Goal: Task Accomplishment & Management: Manage account settings

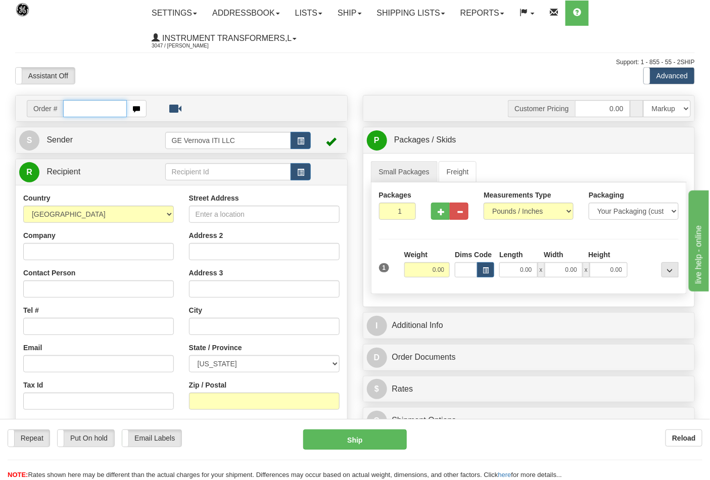
click at [91, 104] on input "text" at bounding box center [95, 108] width 64 height 17
type input "86694859"
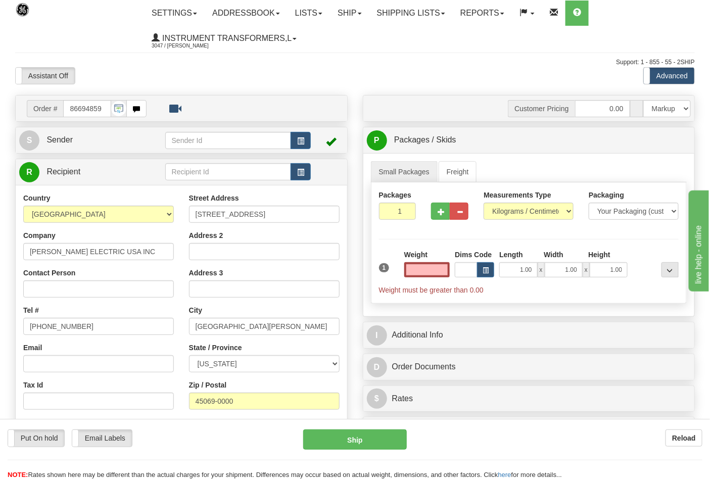
type input "0.00"
drag, startPoint x: 422, startPoint y: 275, endPoint x: 450, endPoint y: 275, distance: 28.3
click at [450, 275] on input "0.00" at bounding box center [427, 269] width 46 height 15
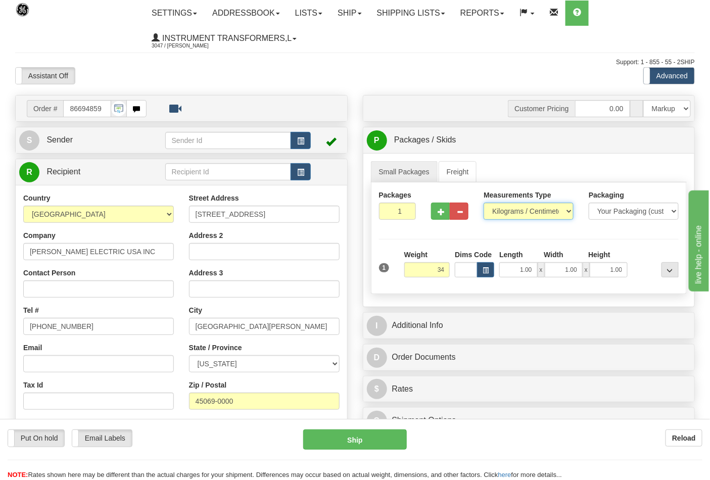
type input "34.00"
click at [519, 213] on select "Pounds / Inches Kilograms / Centimeters" at bounding box center [529, 211] width 90 height 17
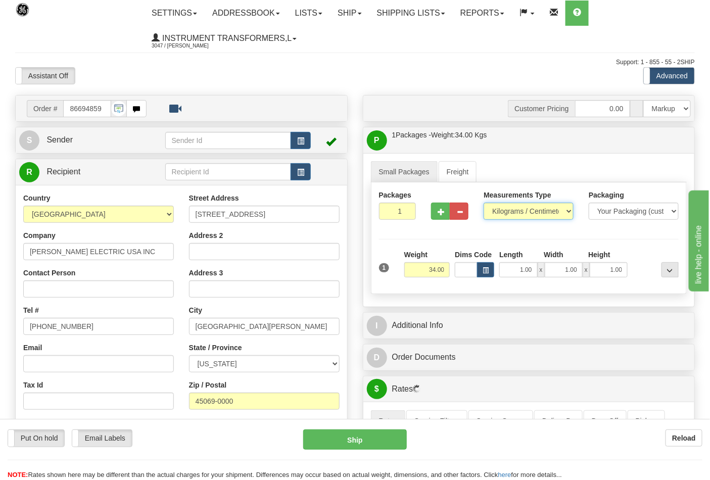
select select "0"
click at [484, 203] on select "Pounds / Inches Kilograms / Centimeters" at bounding box center [529, 211] width 90 height 17
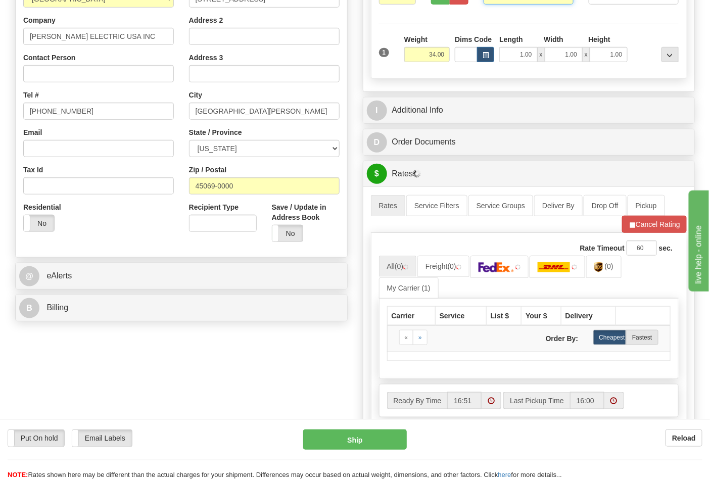
scroll to position [224, 0]
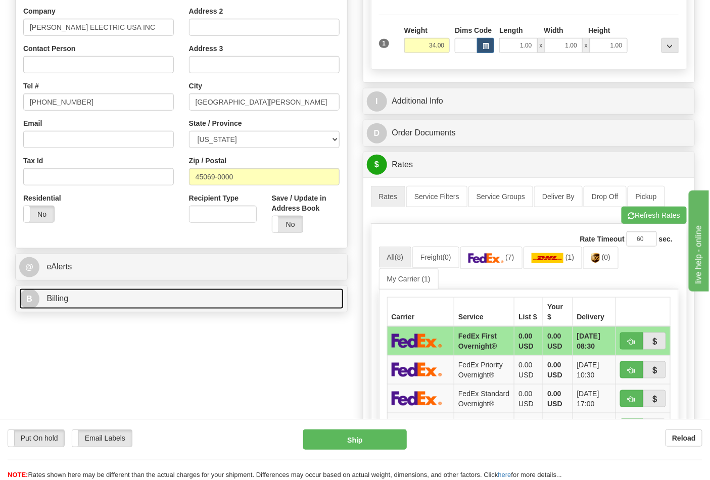
click at [108, 309] on link "B Billing" at bounding box center [181, 299] width 325 height 21
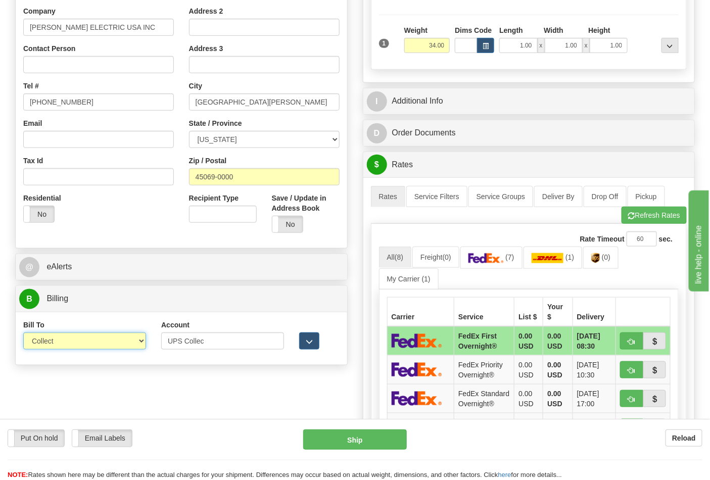
click at [67, 344] on select "Sender Recipient Third Party Collect" at bounding box center [84, 341] width 123 height 17
select select "2"
click at [23, 334] on select "Sender Recipient Third Party Collect" at bounding box center [84, 341] width 123 height 17
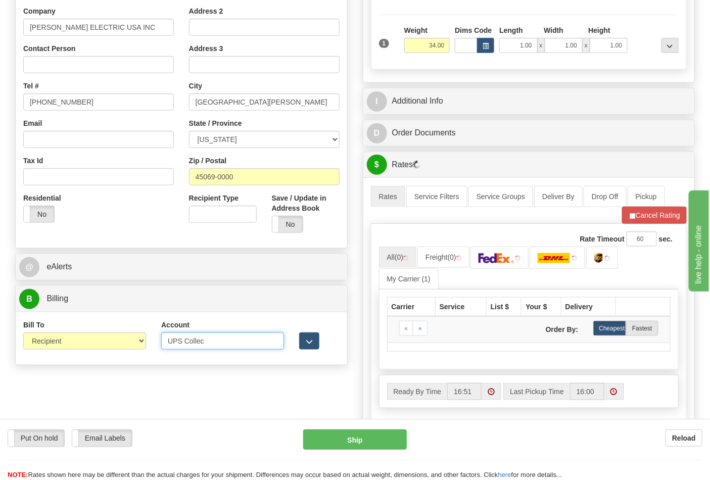
drag, startPoint x: 226, startPoint y: 343, endPoint x: 133, endPoint y: 342, distance: 93.0
click at [134, 342] on div "Bill To Sender Recipient Third Party Collect Account UPS Collec 3rd Party Accou…" at bounding box center [182, 338] width 332 height 37
paste input "106052662"
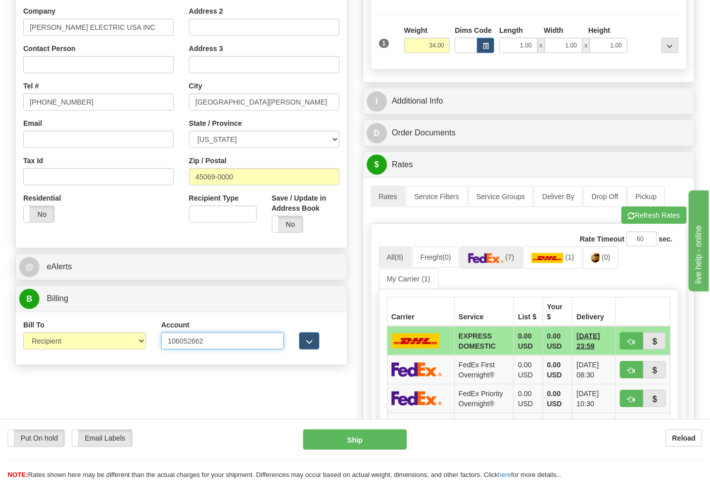
type input "106052662"
click at [504, 261] on img at bounding box center [486, 258] width 35 height 10
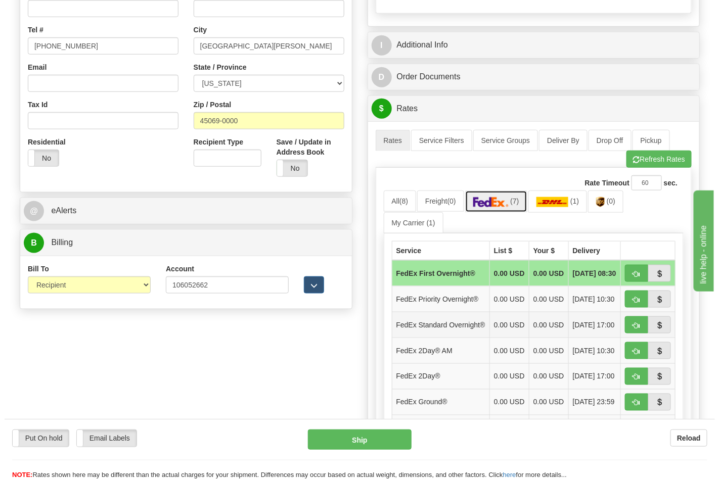
scroll to position [337, 0]
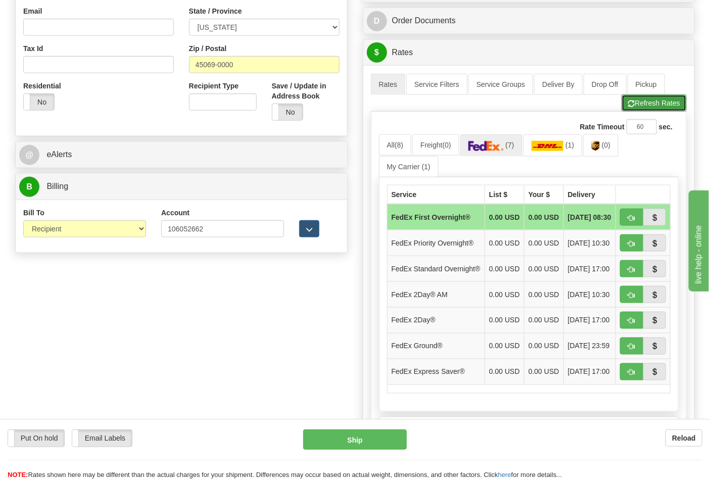
click at [661, 108] on button "Refresh Rates" at bounding box center [654, 103] width 65 height 17
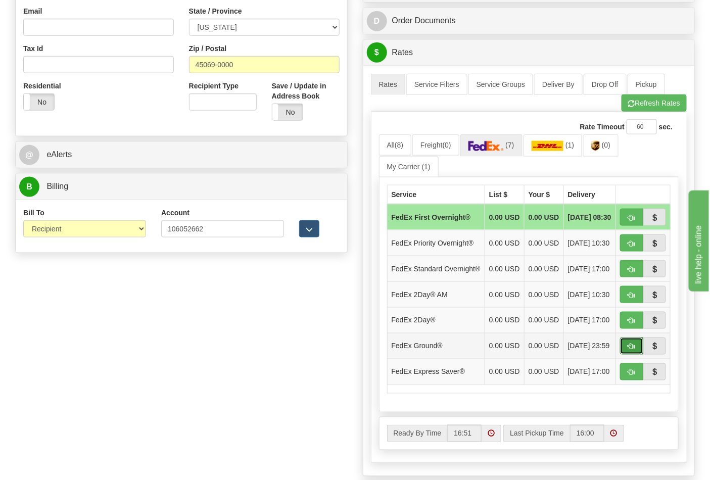
click at [629, 350] on span "button" at bounding box center [631, 347] width 7 height 7
type input "92"
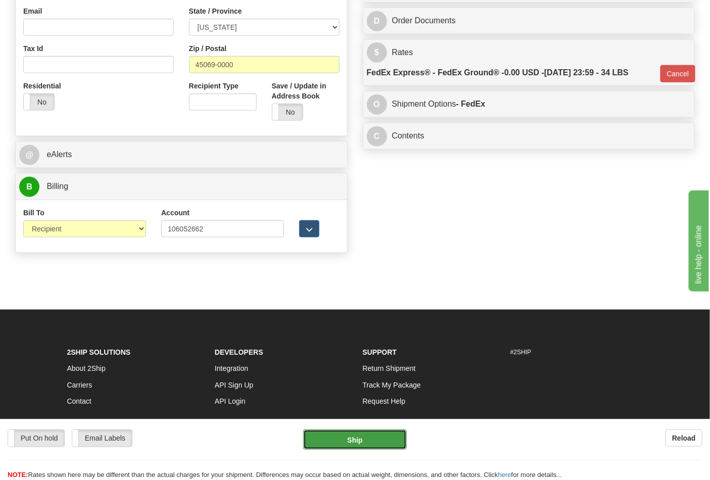
click at [371, 437] on button "Ship" at bounding box center [354, 440] width 103 height 20
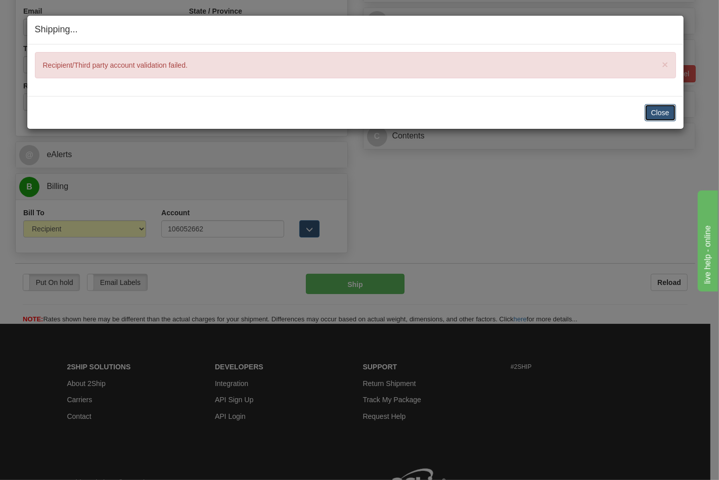
click at [653, 108] on button "Close" at bounding box center [660, 112] width 31 height 17
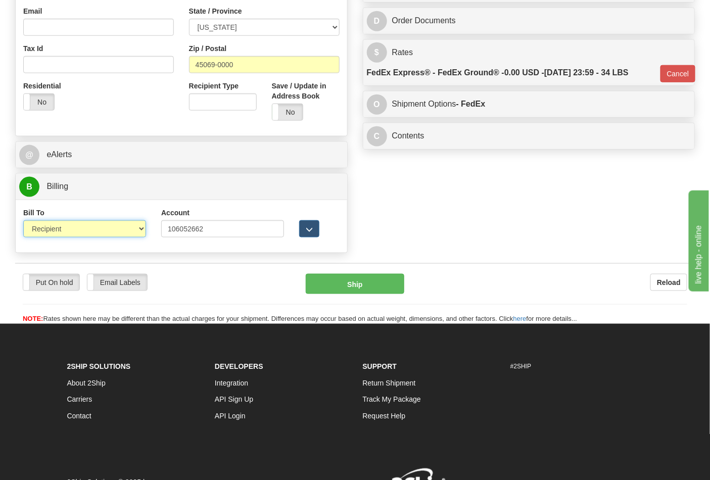
click at [63, 229] on select "Sender Recipient Third Party Collect" at bounding box center [84, 228] width 123 height 17
select select "4"
click at [23, 221] on select "Sender Recipient Third Party Collect" at bounding box center [84, 228] width 123 height 17
type input "92"
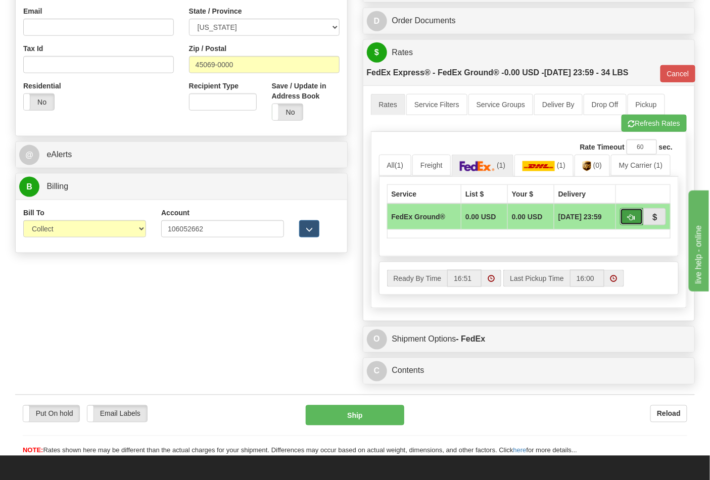
click at [629, 216] on span "button" at bounding box center [631, 217] width 7 height 7
click at [355, 408] on button "Ship" at bounding box center [355, 415] width 98 height 20
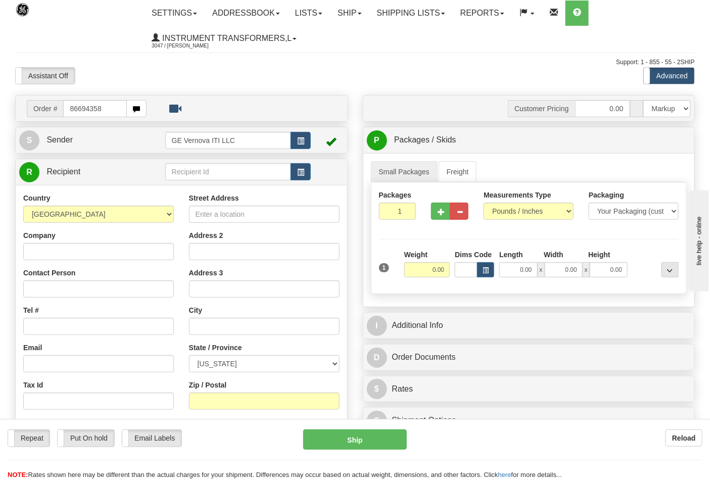
type input "86694358"
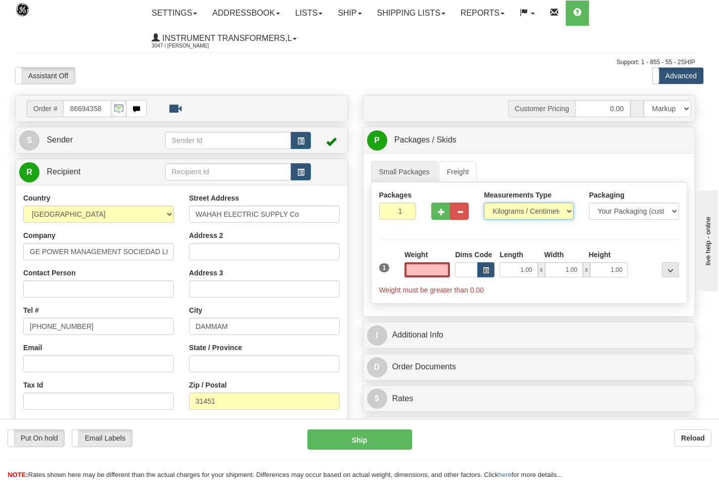
type input "0.00"
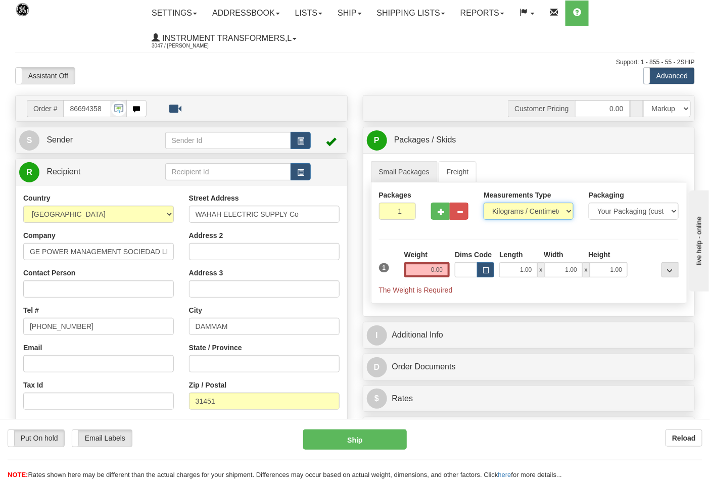
drag, startPoint x: 507, startPoint y: 210, endPoint x: 507, endPoint y: 218, distance: 8.1
click at [507, 210] on select "Pounds / Inches Kilograms / Centimeters" at bounding box center [529, 211] width 90 height 17
select select "0"
click at [484, 203] on select "Pounds / Inches Kilograms / Centimeters" at bounding box center [529, 211] width 90 height 17
click at [448, 275] on input "0.00" at bounding box center [427, 269] width 46 height 15
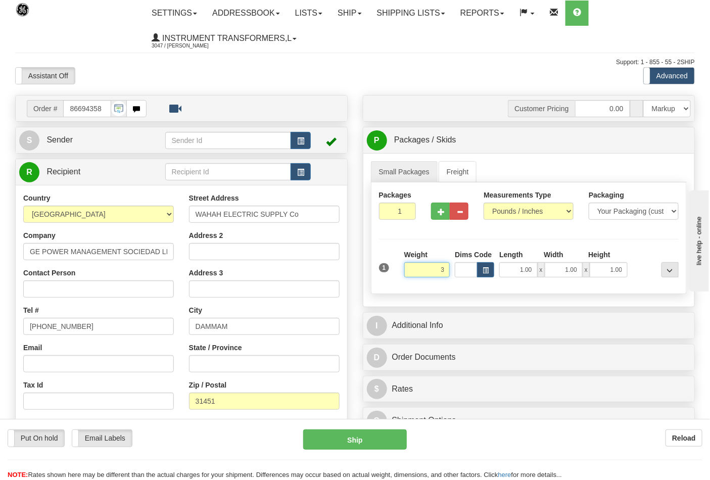
click button "Delete" at bounding box center [0, 0] width 0 height 0
type input "3.00"
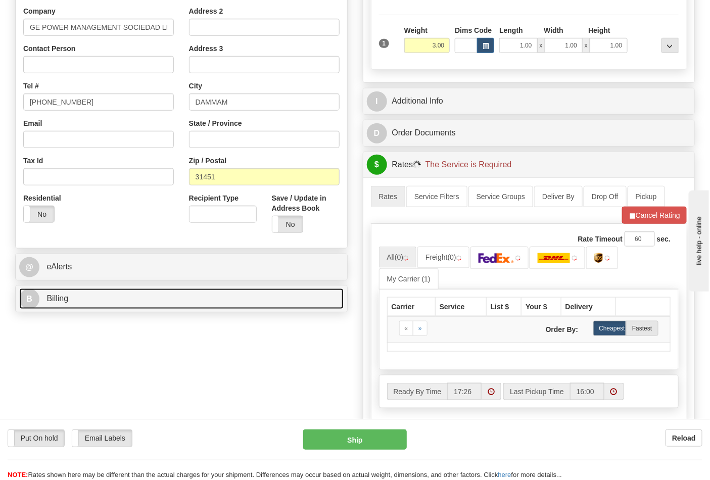
click at [104, 299] on link "B Billing" at bounding box center [181, 299] width 325 height 21
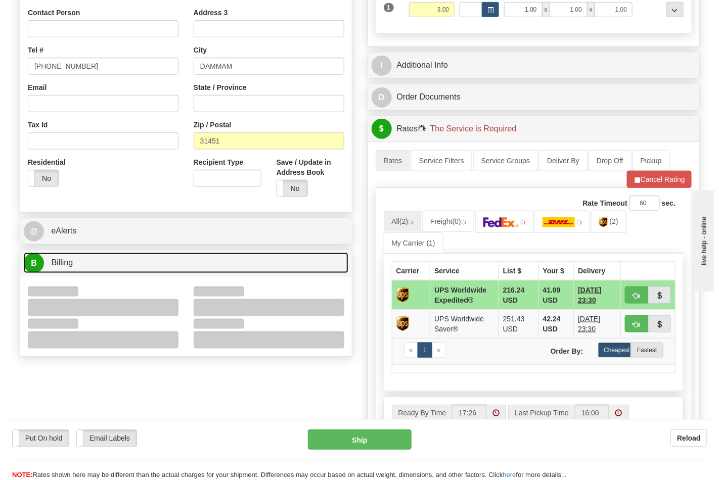
scroll to position [281, 0]
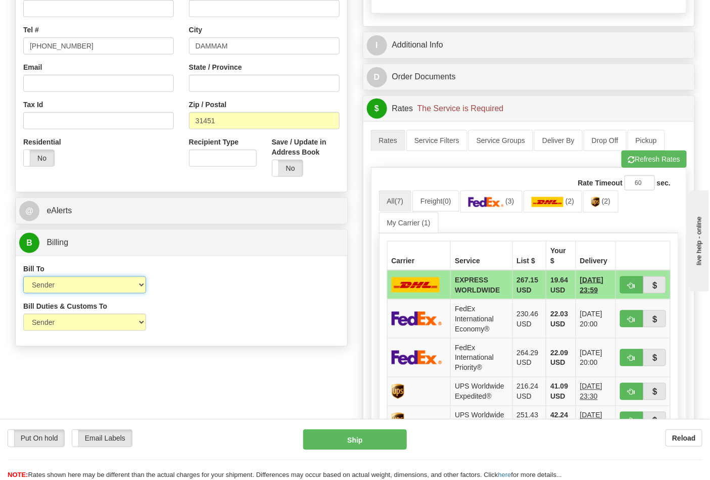
click at [64, 286] on select "Sender Recipient Third Party Collect" at bounding box center [84, 285] width 123 height 17
click at [117, 275] on div "Bill To Sender Recipient Third Party Collect" at bounding box center [84, 279] width 123 height 30
click at [598, 207] on img at bounding box center [596, 202] width 9 height 10
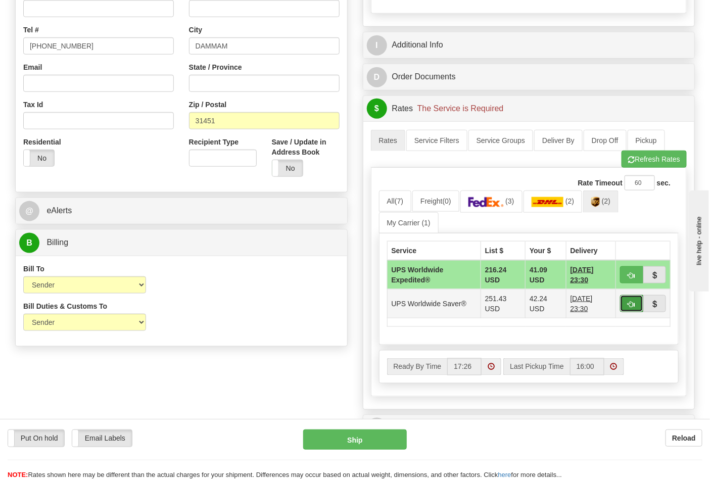
click at [629, 307] on span "button" at bounding box center [631, 304] width 7 height 7
type input "65"
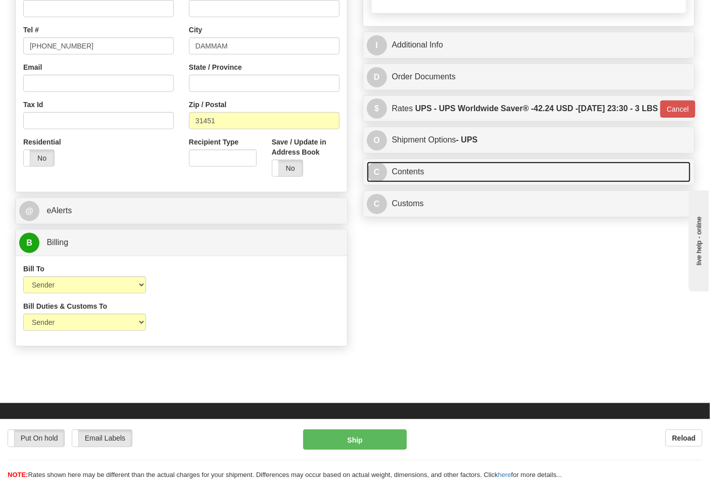
click at [462, 183] on link "C Contents" at bounding box center [529, 172] width 325 height 21
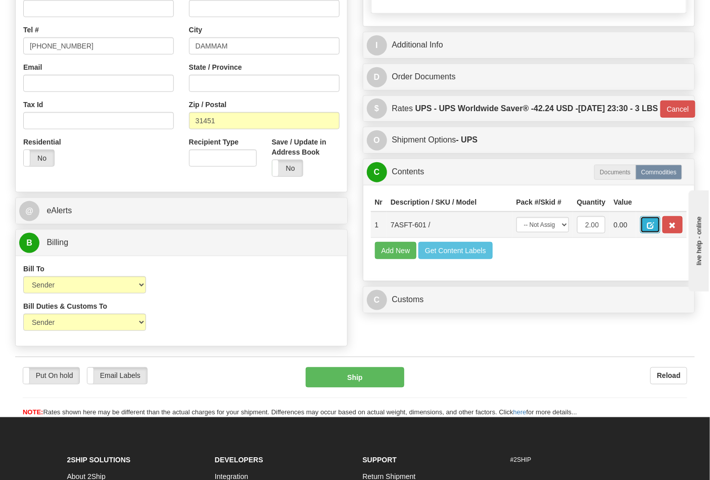
click at [654, 229] on span "button" at bounding box center [650, 225] width 7 height 7
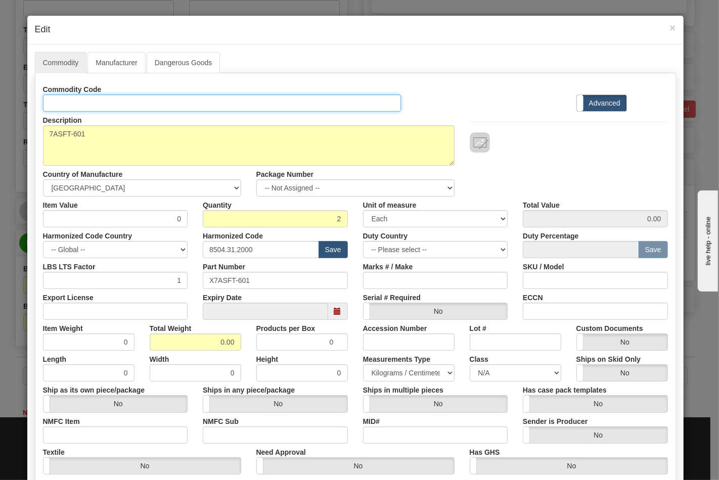
click at [94, 111] on input "Id" at bounding box center [222, 103] width 358 height 17
type input "TRANSFORMERS"
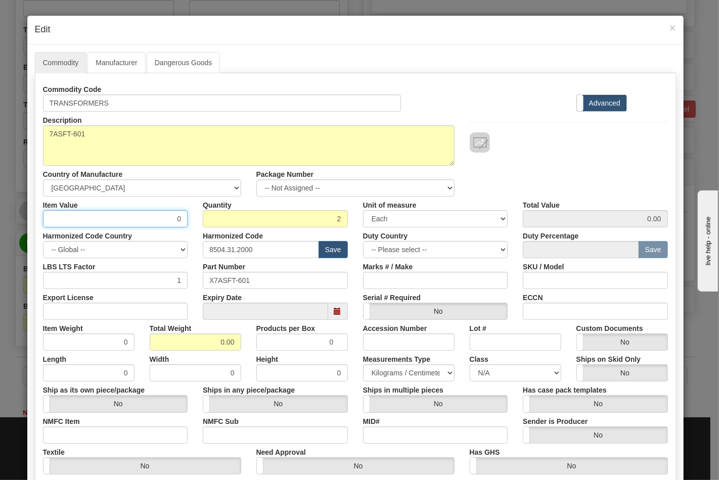
drag, startPoint x: 144, startPoint y: 219, endPoint x: 195, endPoint y: 219, distance: 51.1
click at [195, 219] on div "Item Value 0 Quantity 2 Unit of measure 3 Thousand Square Inches Adjustments 56…" at bounding box center [355, 212] width 640 height 31
type input "39.38"
type input "78.76"
click at [150, 315] on input "Export License" at bounding box center [115, 311] width 145 height 17
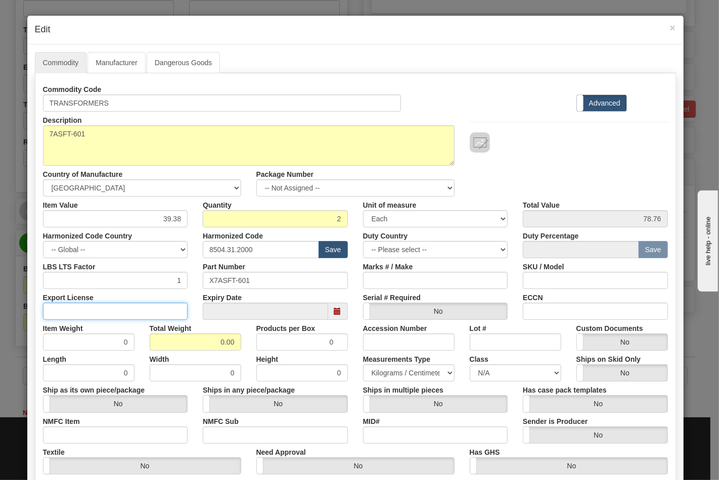
type input "N/A"
drag, startPoint x: 195, startPoint y: 344, endPoint x: 248, endPoint y: 343, distance: 52.6
click at [248, 343] on div "Item Weight 0 Total Weight 0.00 Products per Box 0 Accession Number Lot # Custo…" at bounding box center [355, 335] width 640 height 31
type input "3"
type input "1.5000"
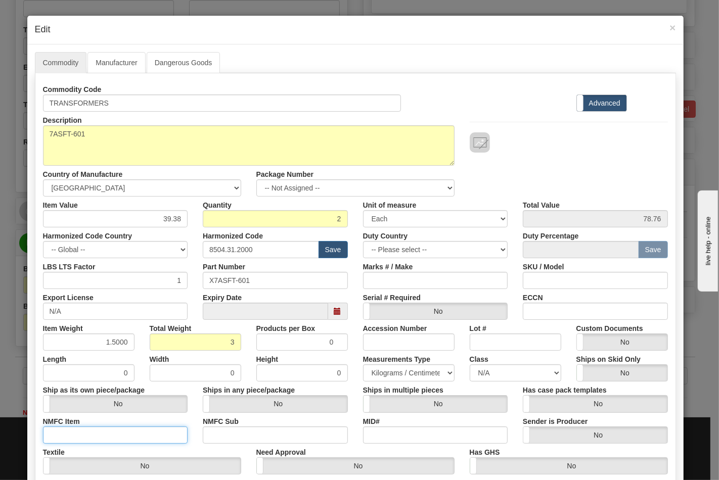
click at [142, 431] on input "NMFC Item" at bounding box center [115, 435] width 145 height 17
drag, startPoint x: 224, startPoint y: 437, endPoint x: 203, endPoint y: 441, distance: 21.5
click at [224, 437] on input "NMFC Sub" at bounding box center [275, 435] width 145 height 17
click at [132, 440] on input "NMFC Item" at bounding box center [115, 435] width 145 height 17
type input "63170"
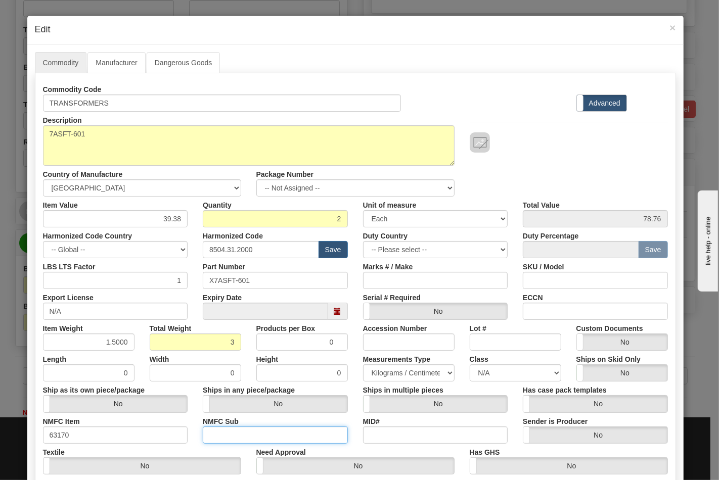
drag, startPoint x: 219, startPoint y: 432, endPoint x: 236, endPoint y: 433, distance: 16.2
click at [220, 432] on input "NMFC Sub" at bounding box center [275, 435] width 145 height 17
type input "4"
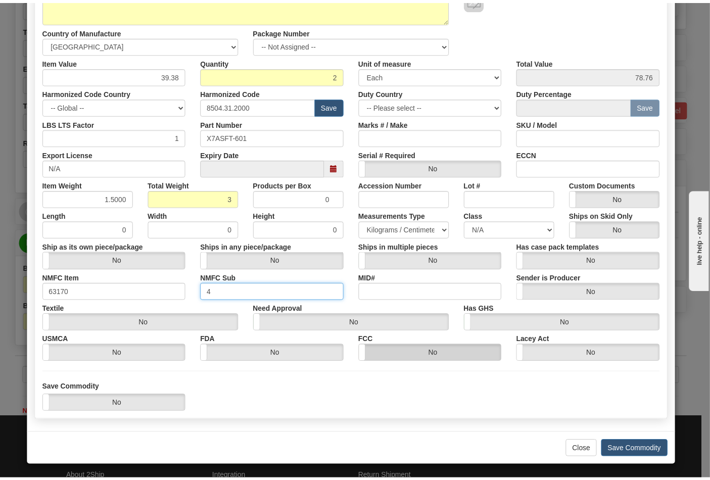
scroll to position [145, 0]
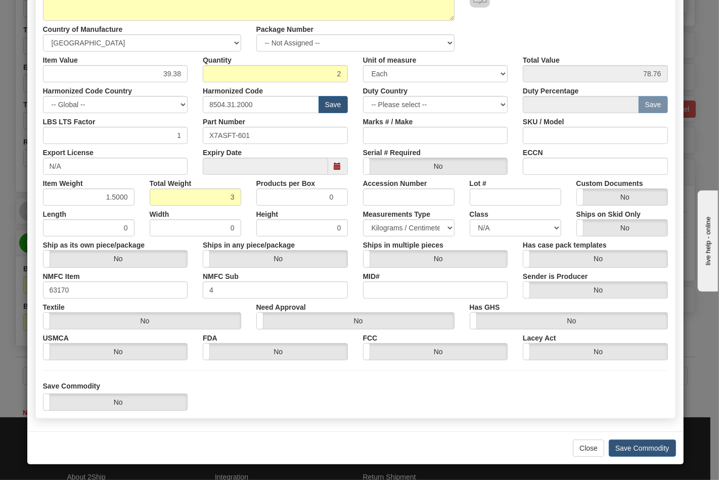
click at [484, 238] on div "Ships in multiple pieces Yes No" at bounding box center [435, 252] width 160 height 31
click at [492, 220] on select "N/A 50.0 55.0 60.0 65.0 70.0 85.0 92.5 100.0 125.0 175.0 250.0 300.0 400.0" at bounding box center [516, 227] width 92 height 17
select select "70.0"
click at [470, 219] on select "N/A 50.0 55.0 60.0 65.0 70.0 85.0 92.5 100.0 125.0 175.0 250.0 300.0 400.0" at bounding box center [516, 227] width 92 height 17
click at [549, 157] on div "ECCN" at bounding box center [595, 159] width 160 height 31
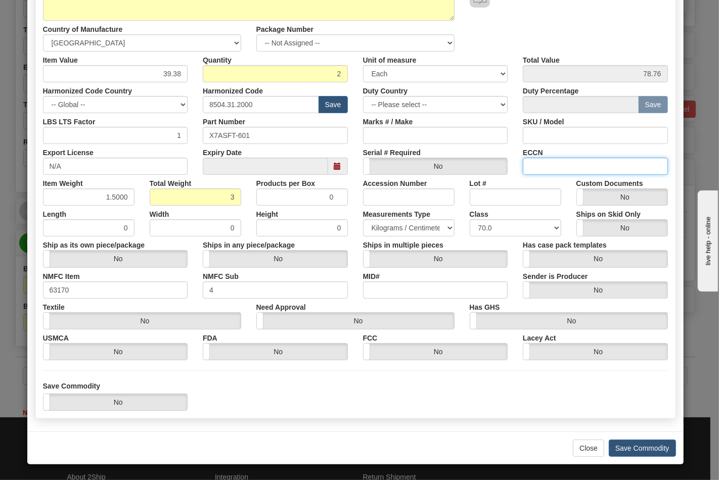
click at [562, 169] on input "ECCN" at bounding box center [595, 166] width 145 height 17
type input "EAR99"
click at [634, 456] on button "Save Commodity" at bounding box center [642, 448] width 67 height 17
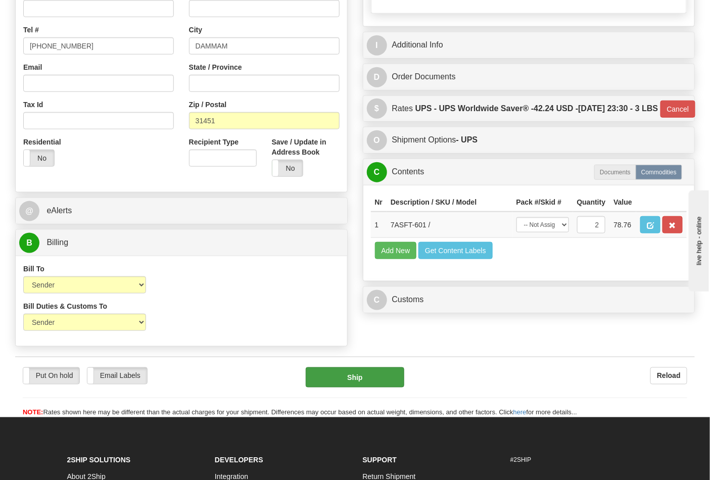
drag, startPoint x: 382, startPoint y: 373, endPoint x: 382, endPoint y: 379, distance: 6.1
click at [382, 374] on div "Put On hold Put On hold Email Labels Email Labels Edit Reload Ship Reload" at bounding box center [355, 387] width 680 height 61
click at [383, 382] on button "Ship" at bounding box center [355, 378] width 98 height 20
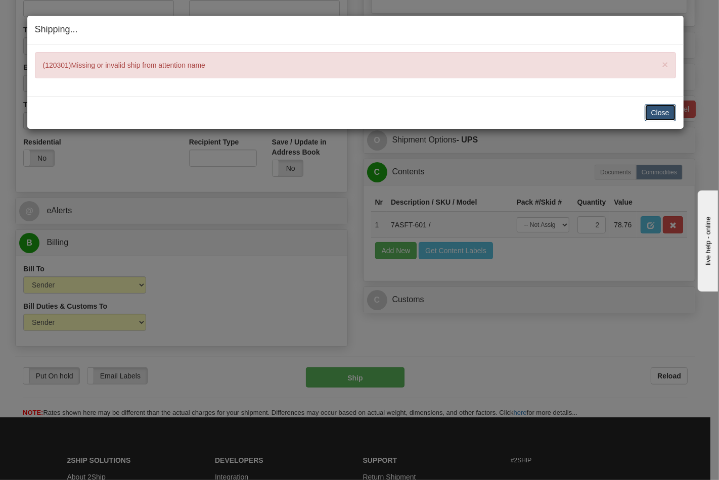
click at [663, 107] on button "Close" at bounding box center [660, 112] width 31 height 17
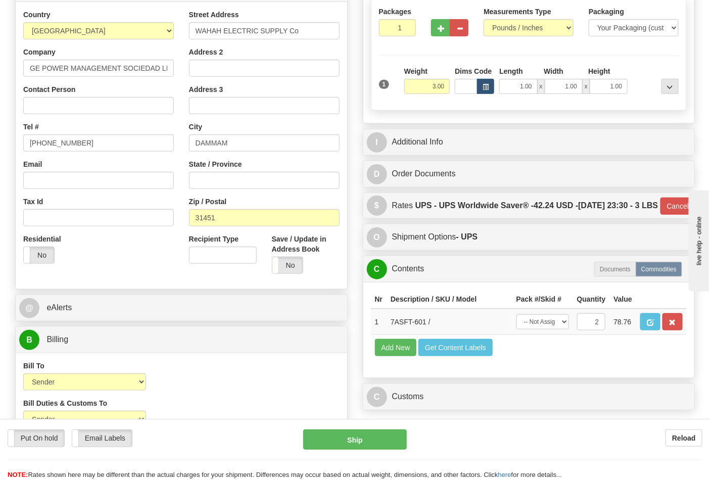
scroll to position [112, 0]
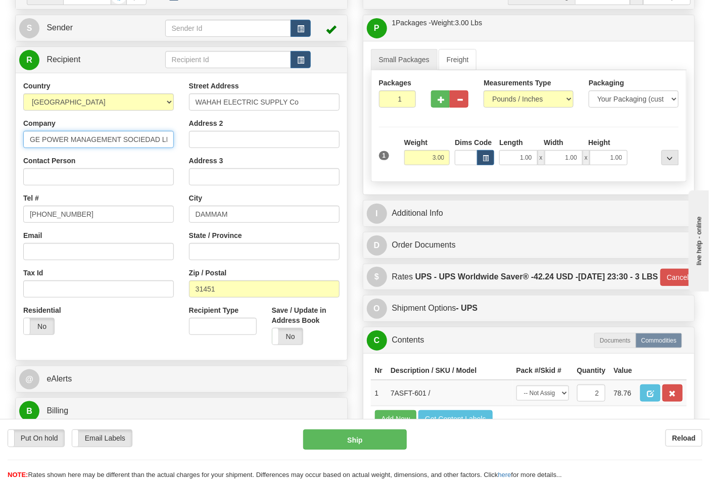
drag, startPoint x: 34, startPoint y: 142, endPoint x: 56, endPoint y: 142, distance: 22.2
click at [59, 142] on input "GE POWER MANAGEMENT SOCIEDAD LIMITA" at bounding box center [98, 139] width 151 height 17
drag, startPoint x: 28, startPoint y: 140, endPoint x: 229, endPoint y: 140, distance: 201.2
click at [229, 140] on div "Country AFGHANISTAN ALAND ISLANDS ALBANIA ALGERIA AMERICAN SAMOA ANDORRA ANGOLA…" at bounding box center [182, 217] width 332 height 272
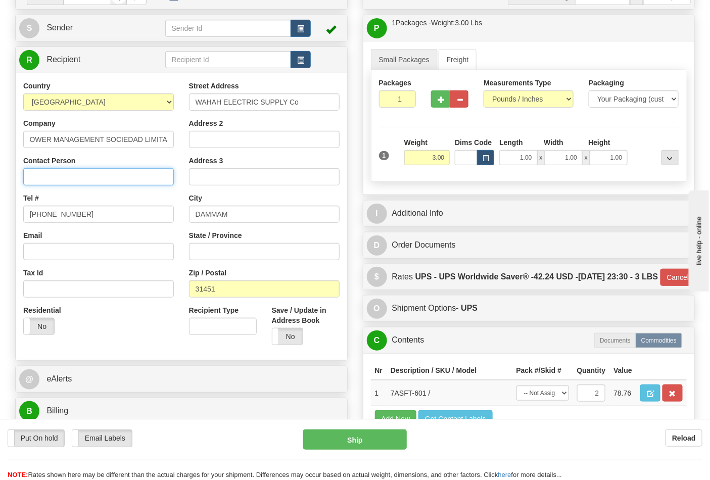
click at [44, 173] on input "Contact Person" at bounding box center [98, 176] width 151 height 17
paste input "GE POWER MANAGEMENT SOCIEDAD LIMITA"
type input "GE POWER MANAGEMENT SOCIEDAD LIMITA"
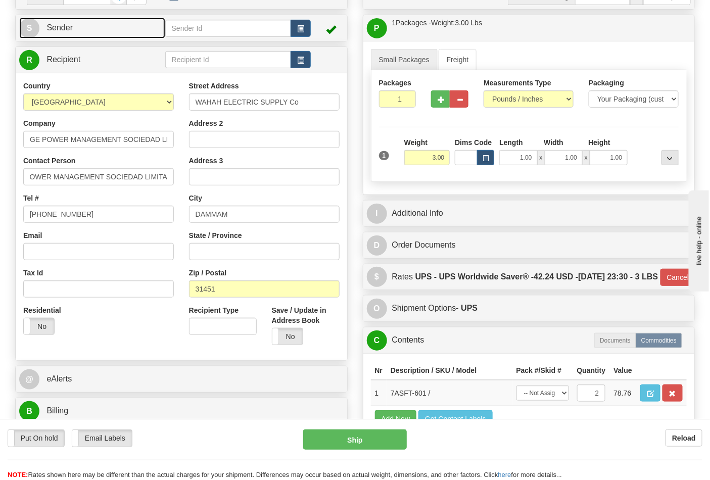
click at [70, 37] on link "S Sender" at bounding box center [92, 28] width 146 height 21
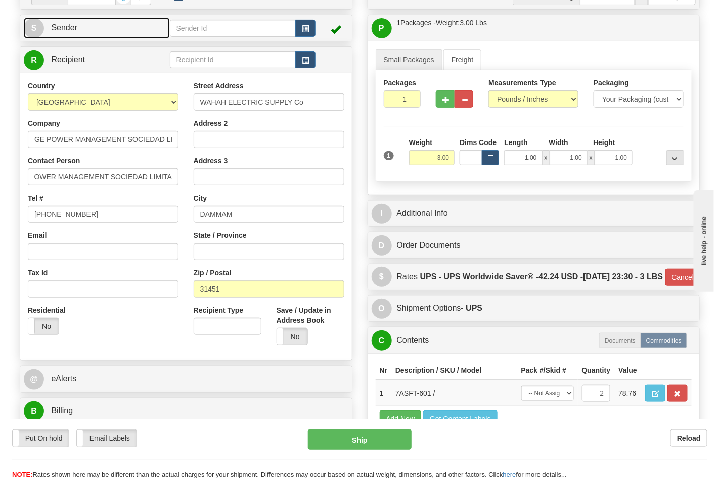
scroll to position [0, 0]
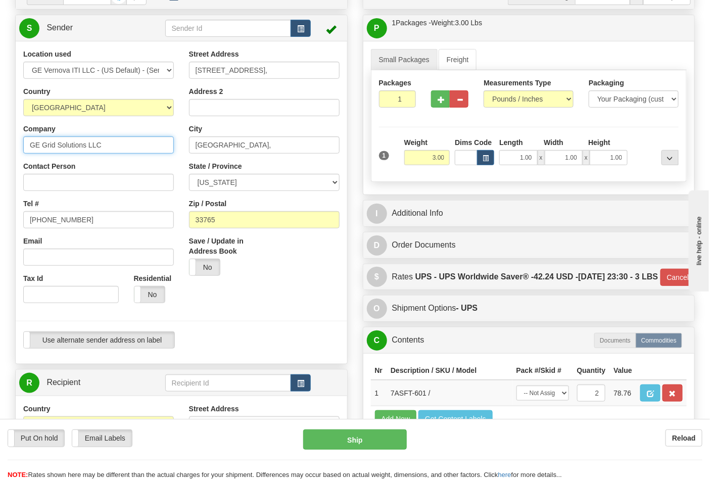
drag, startPoint x: 25, startPoint y: 141, endPoint x: 109, endPoint y: 142, distance: 83.4
click at [109, 142] on input "GE Grid Solutions LLC" at bounding box center [98, 145] width 151 height 17
click at [89, 178] on input "Contact Person" at bounding box center [98, 182] width 151 height 17
paste input "GE Grid Solutions LLC"
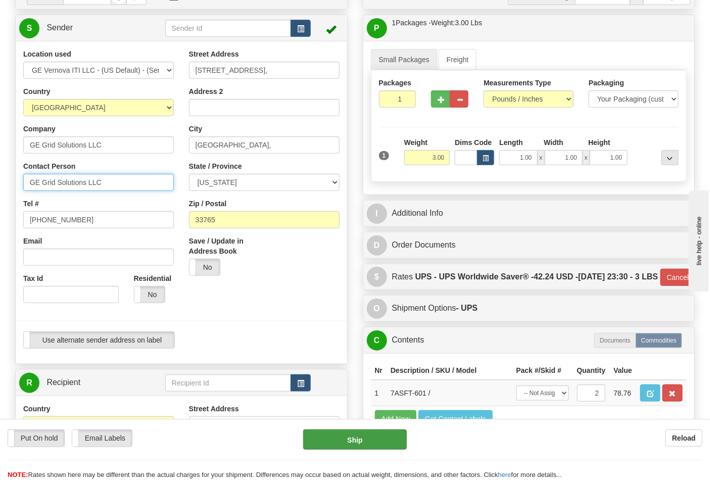
type input "GE Grid Solutions LLC"
click at [350, 440] on button "Ship" at bounding box center [354, 440] width 103 height 20
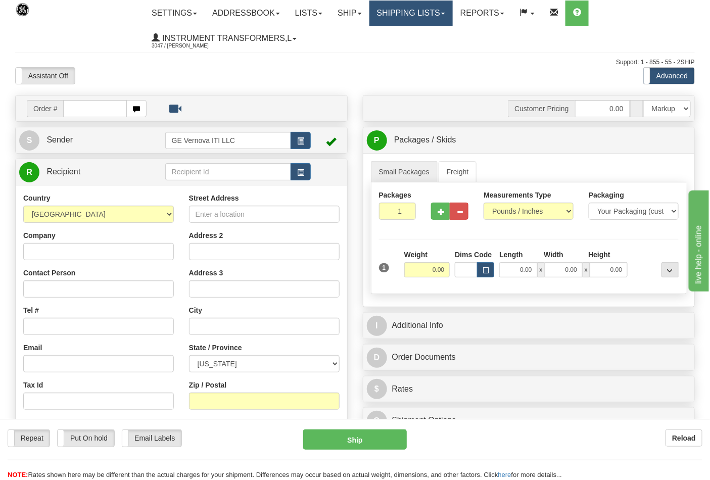
click at [407, 9] on link "Shipping lists" at bounding box center [411, 13] width 83 height 25
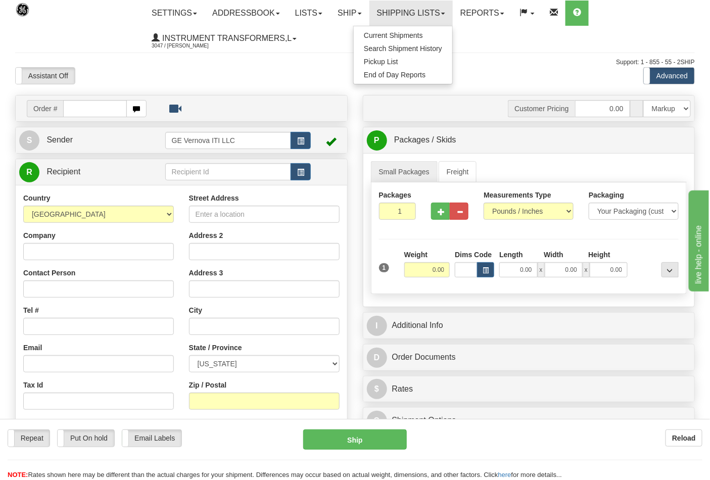
click at [395, 28] on ul "Current Shipments Search Shipment History Pickup List End of Day Reports" at bounding box center [403, 55] width 100 height 59
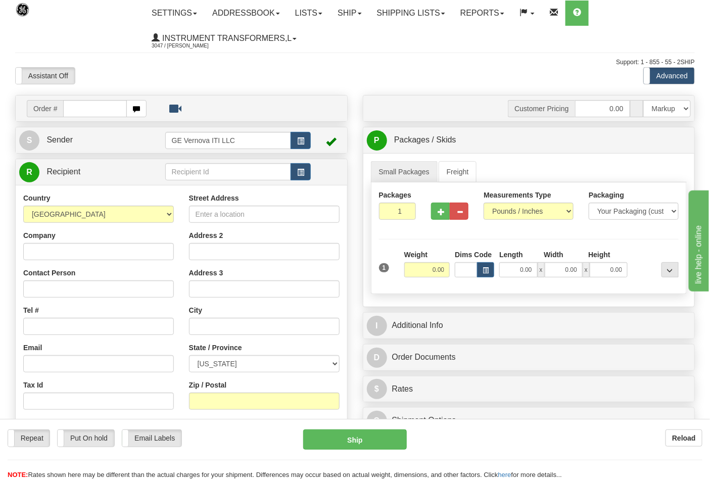
click at [394, 30] on ul "Settings Shipping Preferences Fields Preferences New Addressbook Recipients Sen…" at bounding box center [419, 26] width 551 height 51
click at [393, 32] on ul "Settings Shipping Preferences Fields Preferences New Addressbook Recipients Sen…" at bounding box center [419, 26] width 551 height 51
click at [406, 11] on link "Shipping lists" at bounding box center [411, 13] width 83 height 25
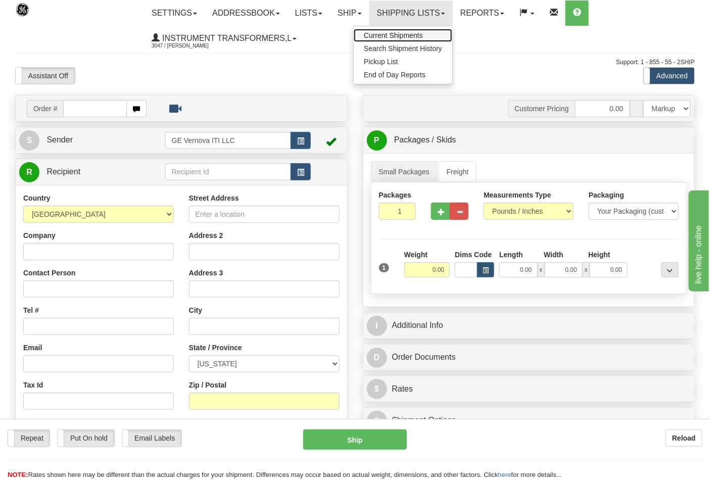
click at [382, 38] on span "Current Shipments" at bounding box center [393, 35] width 59 height 8
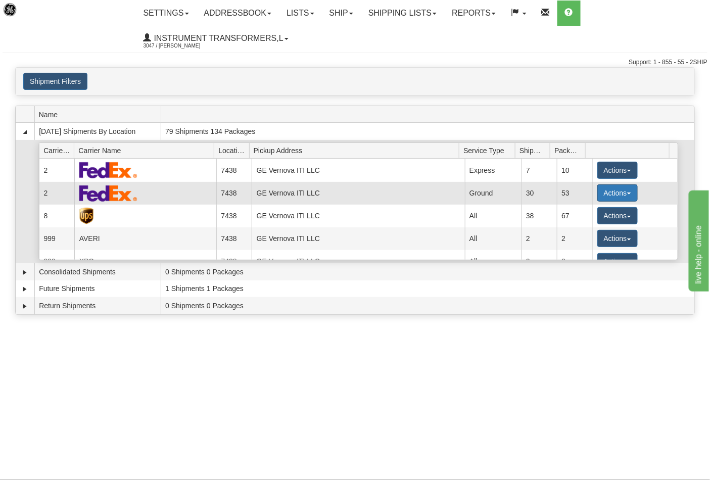
click at [600, 196] on button "Actions" at bounding box center [618, 193] width 40 height 17
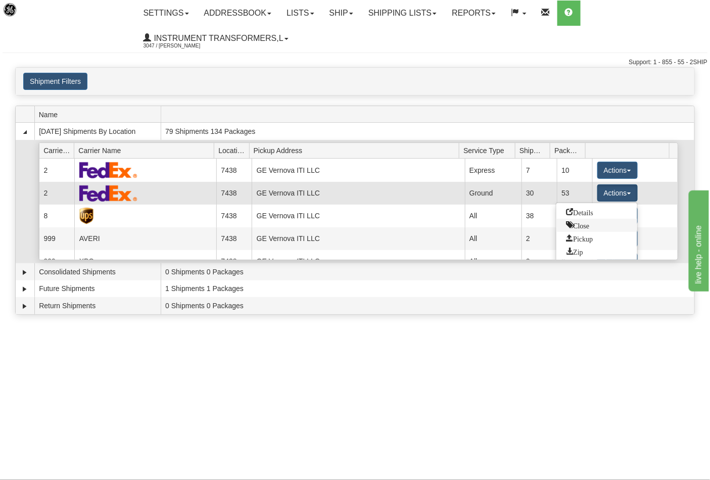
click at [578, 228] on span "Close" at bounding box center [578, 224] width 23 height 7
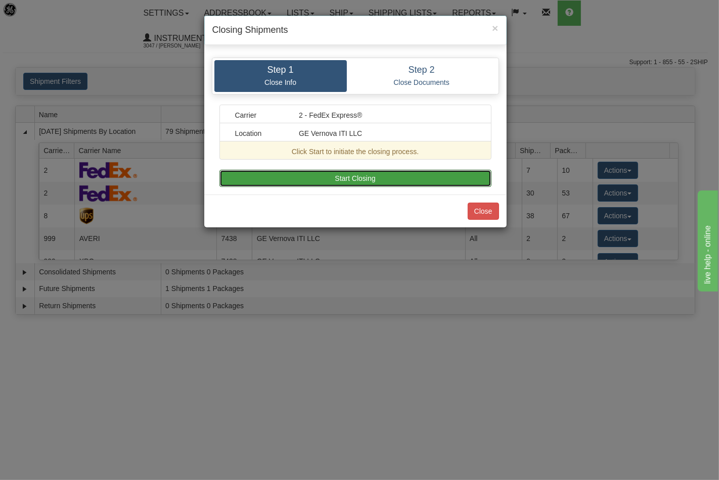
click at [377, 185] on button "Start Closing" at bounding box center [355, 178] width 272 height 17
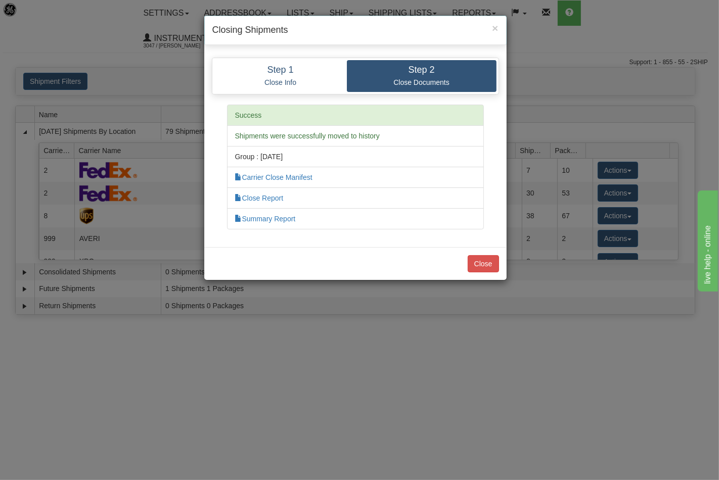
click at [282, 204] on li "Close Report" at bounding box center [355, 198] width 257 height 21
click at [276, 197] on link "Close Report" at bounding box center [259, 198] width 49 height 8
click at [476, 264] on button "Close" at bounding box center [483, 263] width 31 height 17
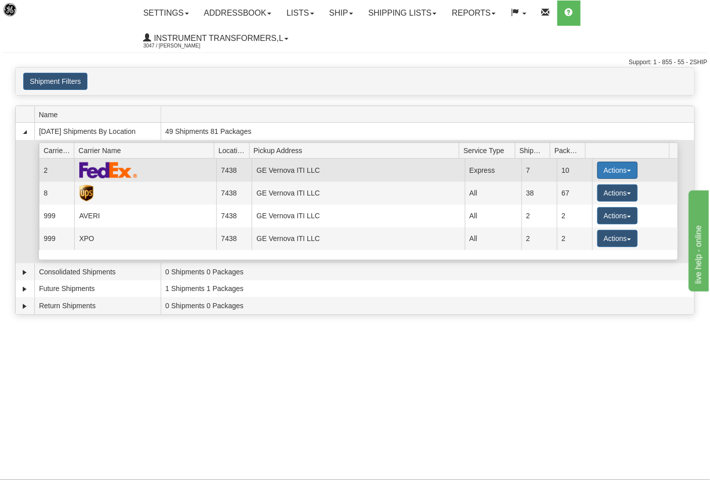
click at [598, 174] on button "Actions" at bounding box center [618, 170] width 40 height 17
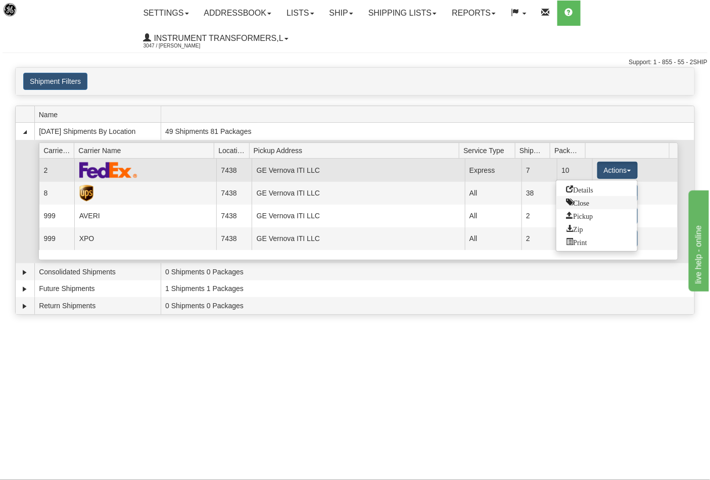
click at [574, 207] on link "Close" at bounding box center [597, 202] width 81 height 13
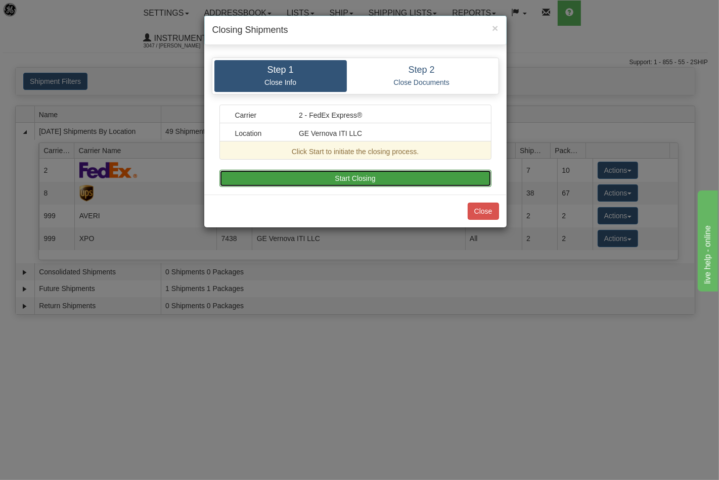
click at [366, 182] on button "Start Closing" at bounding box center [355, 178] width 272 height 17
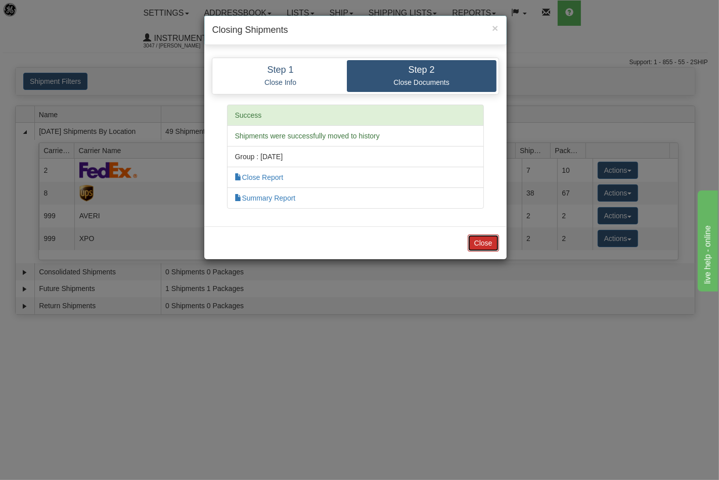
click at [486, 243] on button "Close" at bounding box center [483, 243] width 31 height 17
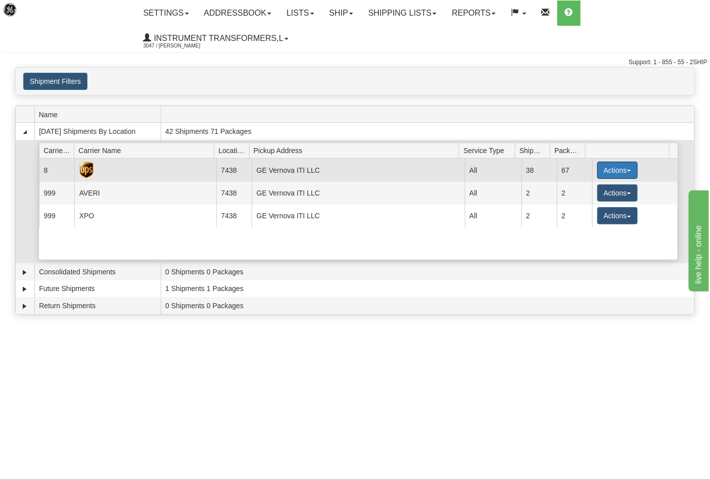
drag, startPoint x: 610, startPoint y: 169, endPoint x: 593, endPoint y: 186, distance: 23.6
click at [607, 172] on button "Actions" at bounding box center [618, 170] width 40 height 17
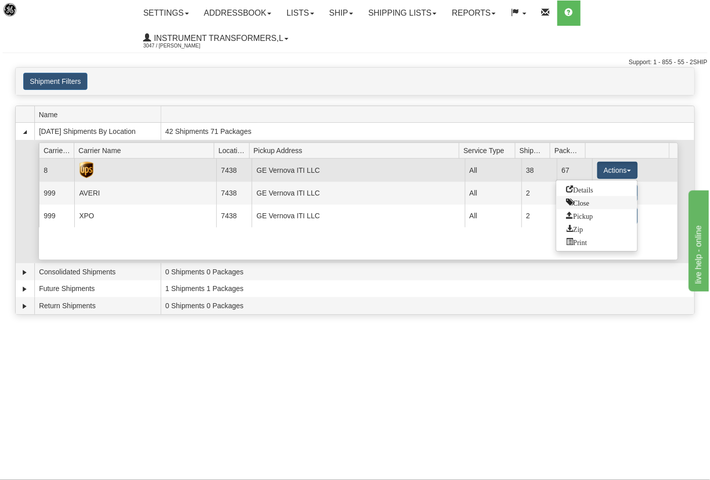
click at [572, 200] on span "Close" at bounding box center [578, 202] width 23 height 7
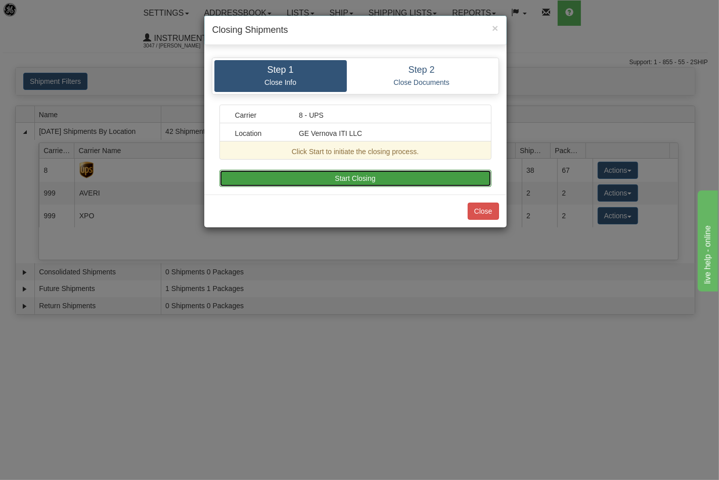
click at [388, 177] on button "Start Closing" at bounding box center [355, 178] width 272 height 17
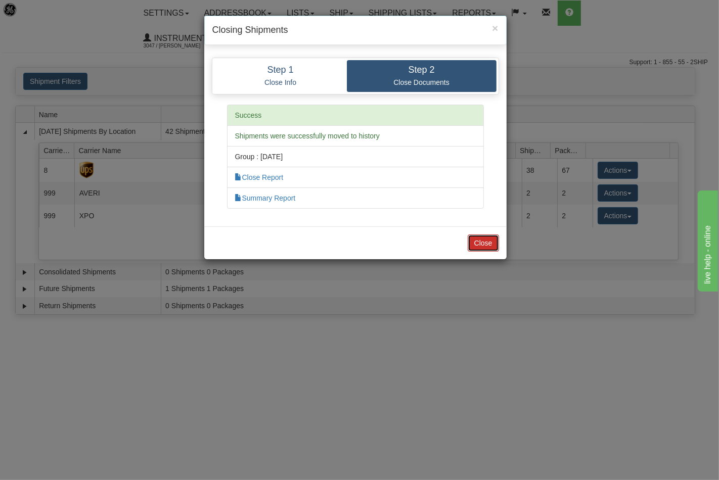
click at [474, 235] on button "Close" at bounding box center [483, 243] width 31 height 17
